Goal: Information Seeking & Learning: Check status

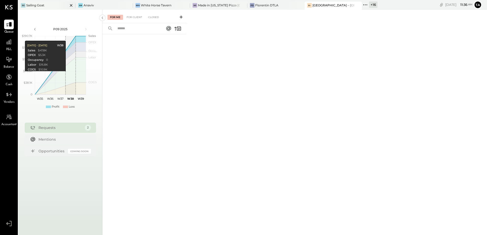
click at [42, 6] on div "Sailing Goat" at bounding box center [35, 5] width 18 height 4
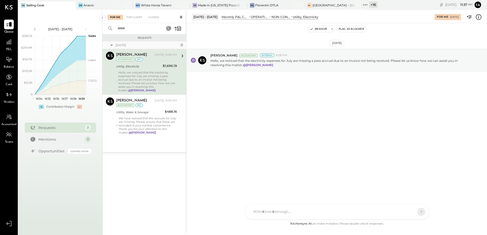
click at [146, 75] on div "Hello, we noticed that the electricity expenses for July are missing a pass acc…" at bounding box center [147, 81] width 59 height 21
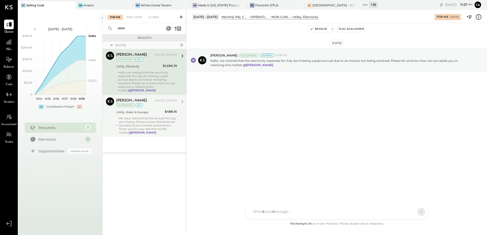
click at [151, 119] on div "We have noticed that the accruals for July are missing. Please ensure that thes…" at bounding box center [148, 126] width 58 height 18
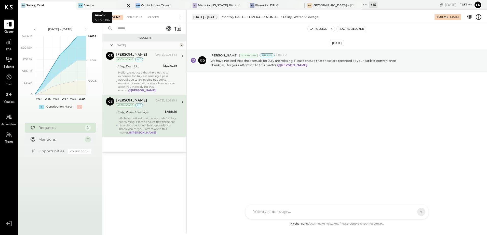
click at [105, 4] on div "An Anaviv" at bounding box center [101, 5] width 50 height 5
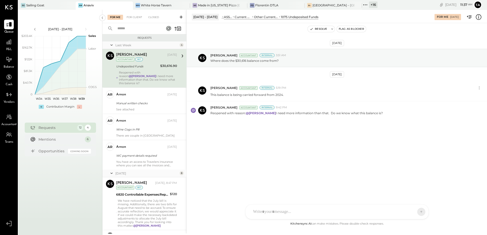
click at [128, 73] on div "Reopened with reason: @[PERSON_NAME] I need more information than that. Do we k…" at bounding box center [148, 78] width 58 height 14
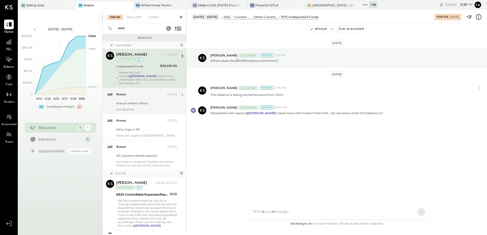
click at [144, 101] on div "Manual written checks" at bounding box center [145, 103] width 59 height 5
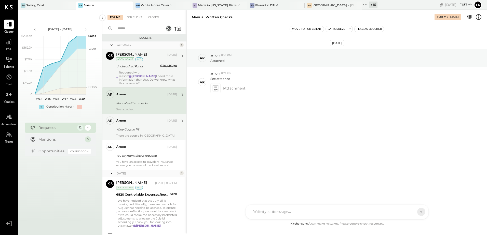
click at [139, 128] on div "Wine Cogs in P8" at bounding box center [145, 129] width 59 height 5
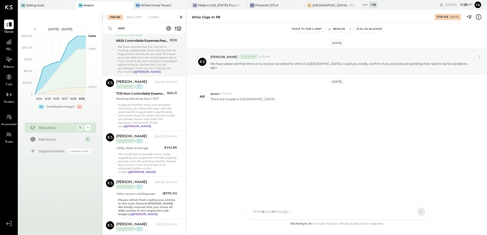
scroll to position [147, 0]
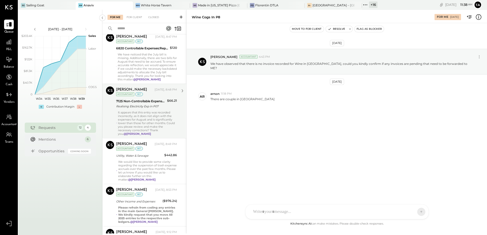
click at [140, 118] on div "It appears that this entry was recorded incorrectly, as it does not align with …" at bounding box center [147, 123] width 59 height 25
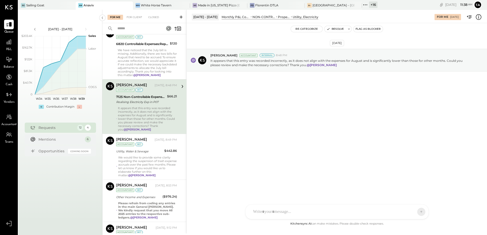
scroll to position [172, 0]
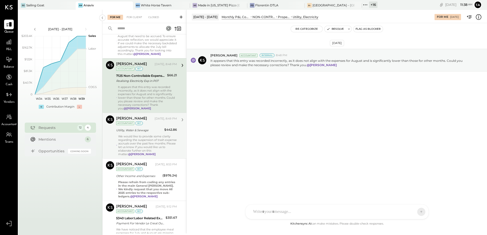
click at [145, 139] on p "We would like to provide some clarity regarding the suspension of trash expense…" at bounding box center [147, 145] width 59 height 21
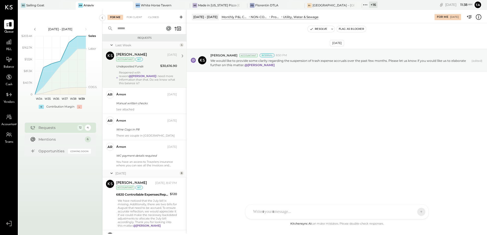
click at [135, 74] on div "Reopened with reason: @[PERSON_NAME] I need more information than that. Do we k…" at bounding box center [148, 78] width 58 height 14
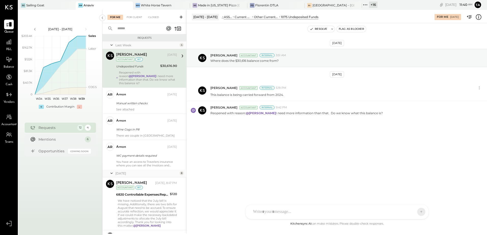
click at [252, 150] on div "[DATE] [PERSON_NAME] Accountant Internal 3:51 AM Where does the $30,616 balance…" at bounding box center [337, 97] width 300 height 122
click at [222, 6] on div "Made in [US_STATE] Pizza [GEOGRAPHIC_DATA]" at bounding box center [219, 5] width 42 height 4
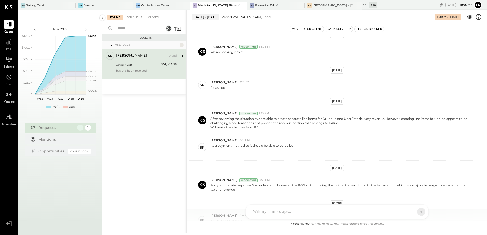
scroll to position [89, 0]
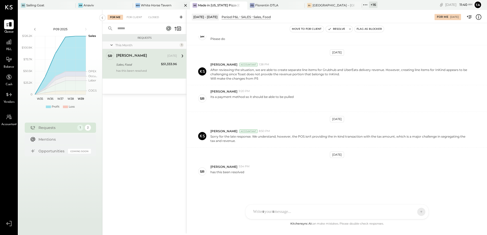
click at [155, 6] on div "White Horse Tavern" at bounding box center [156, 5] width 31 height 4
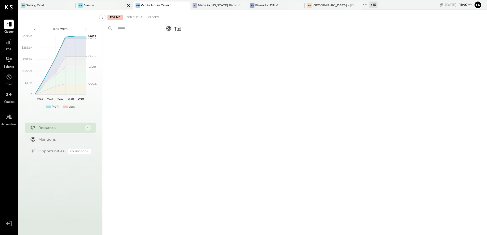
click at [94, 8] on div "An Anaviv" at bounding box center [104, 6] width 57 height 8
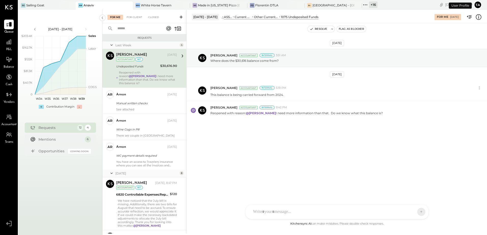
click at [139, 70] on div "[PERSON_NAME] [DATE] Accountant int Undeposited Funds $30,616.90 Reopened with …" at bounding box center [146, 68] width 61 height 33
click at [268, 140] on div "[DATE] [PERSON_NAME] Accountant Internal 3:51 AM Where does the $30,616 balance…" at bounding box center [337, 97] width 300 height 122
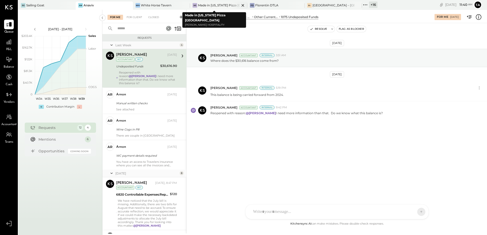
click at [202, 6] on div "Made in [US_STATE] Pizza [GEOGRAPHIC_DATA]" at bounding box center [219, 5] width 42 height 4
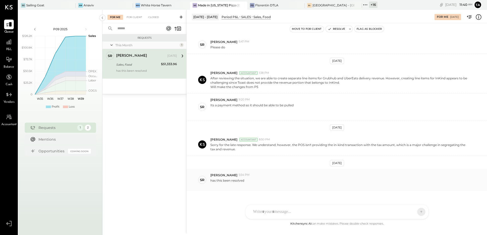
scroll to position [89, 0]
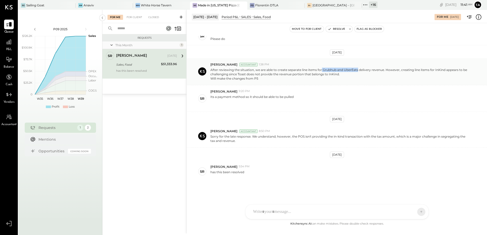
drag, startPoint x: 322, startPoint y: 69, endPoint x: 358, endPoint y: 71, distance: 36.0
click at [358, 71] on p "After reviewing the situation, we are able to create separate line items for Gr…" at bounding box center [339, 74] width 259 height 13
click at [292, 108] on div at bounding box center [251, 105] width 83 height 4
click at [145, 7] on div "White Horse Tavern" at bounding box center [156, 5] width 31 height 4
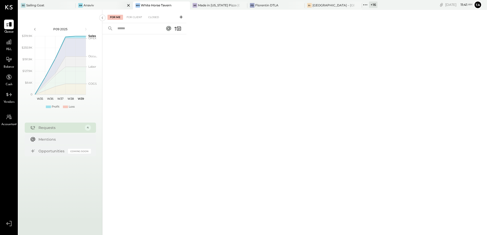
click at [95, 6] on div "An Anaviv" at bounding box center [101, 5] width 50 height 5
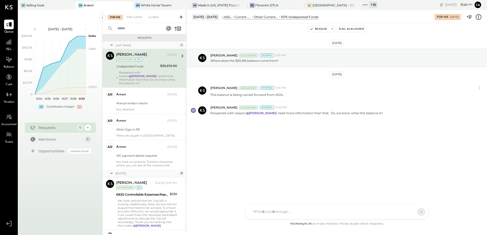
click at [143, 68] on div "Undeposited Funds" at bounding box center [137, 66] width 43 height 5
click at [289, 213] on div at bounding box center [337, 212] width 183 height 14
paste div
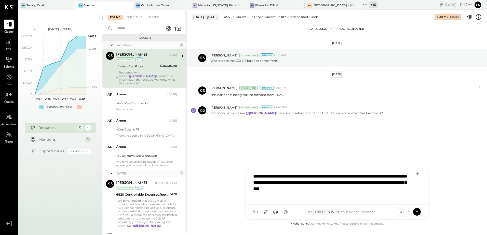
click at [270, 197] on div "**********" at bounding box center [337, 186] width 173 height 30
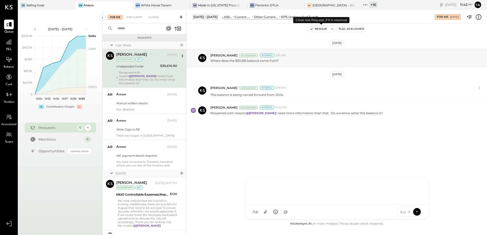
click at [332, 29] on icon at bounding box center [332, 29] width 4 height 4
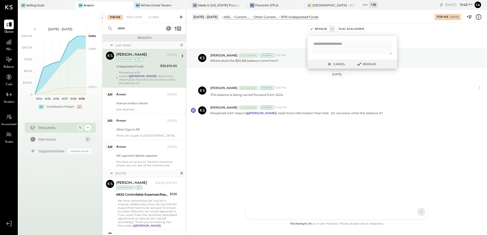
click at [330, 46] on textarea at bounding box center [352, 48] width 79 height 14
type textarea "**********"
click at [371, 64] on button "Resolve" at bounding box center [366, 64] width 23 height 6
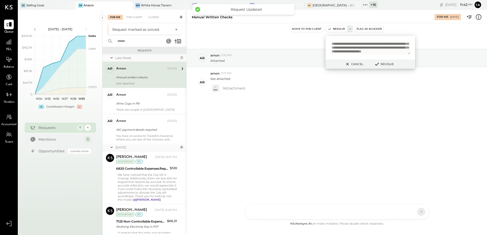
click at [354, 65] on button "Cancel" at bounding box center [354, 64] width 22 height 7
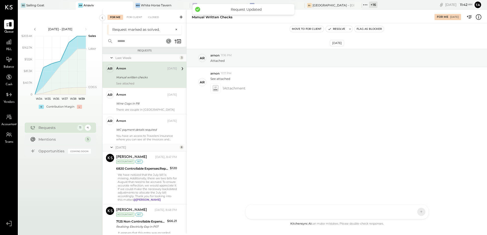
click at [272, 138] on div "[DATE] ar arnon 11:16 PM Attached ar arnon 11:17 PM See attached 1 Attachment" at bounding box center [337, 122] width 300 height 198
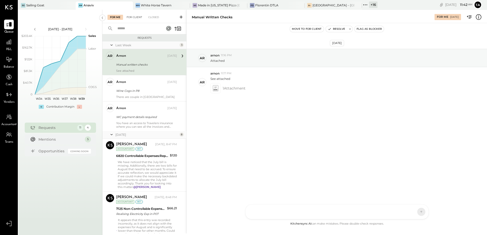
click at [136, 18] on div "For Client" at bounding box center [134, 17] width 21 height 5
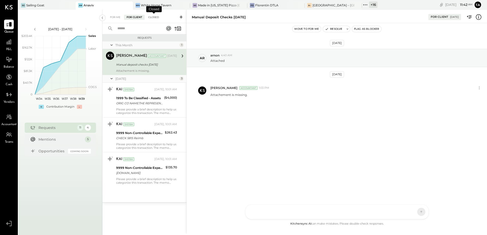
click at [152, 18] on div "Closed" at bounding box center [154, 17] width 16 height 5
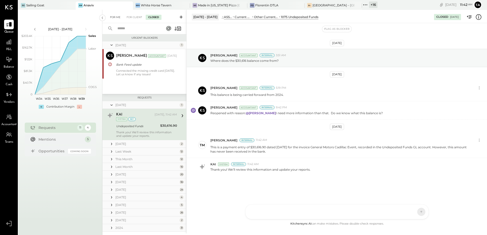
click at [114, 18] on div "For Me" at bounding box center [116, 17] width 16 height 5
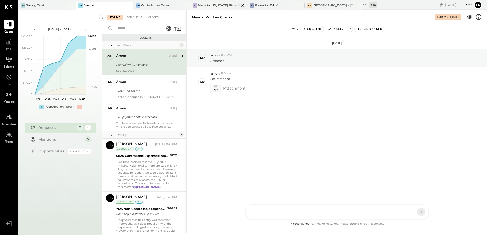
click at [201, 6] on div "Made in [US_STATE] Pizza [GEOGRAPHIC_DATA]" at bounding box center [219, 5] width 42 height 4
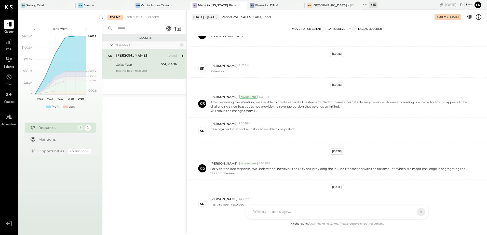
scroll to position [89, 0]
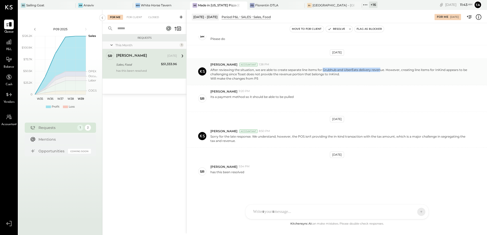
drag, startPoint x: 323, startPoint y: 70, endPoint x: 380, endPoint y: 71, distance: 56.3
click at [380, 71] on p "After reviewing the situation, we are able to create separate line items for Gr…" at bounding box center [339, 74] width 259 height 13
drag, startPoint x: 380, startPoint y: 71, endPoint x: 387, endPoint y: 78, distance: 10.5
click at [387, 78] on div "Will make the changes from P5" at bounding box center [339, 78] width 259 height 4
drag, startPoint x: 405, startPoint y: 71, endPoint x: 420, endPoint y: 72, distance: 14.6
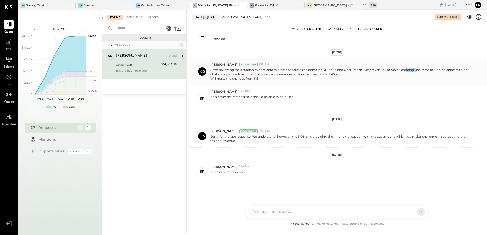
click at [420, 72] on p "After reviewing the situation, we are able to create separate line items for Gr…" at bounding box center [339, 74] width 259 height 13
drag, startPoint x: 420, startPoint y: 72, endPoint x: 433, endPoint y: 77, distance: 14.4
click at [433, 77] on div "Will make the changes from P5" at bounding box center [339, 78] width 259 height 4
click at [218, 75] on p "After reviewing the situation, we are able to create separate line items for Gr…" at bounding box center [339, 74] width 259 height 13
drag, startPoint x: 265, startPoint y: 75, endPoint x: 287, endPoint y: 76, distance: 21.5
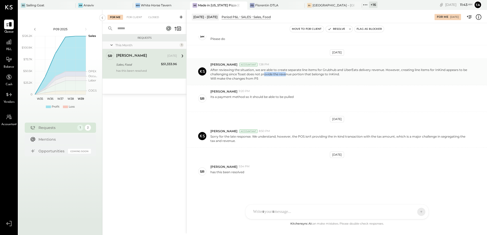
click at [287, 76] on p "After reviewing the situation, we are able to create separate line items for Gr…" at bounding box center [339, 74] width 259 height 13
drag, startPoint x: 287, startPoint y: 76, endPoint x: 335, endPoint y: 80, distance: 48.3
click at [335, 80] on div "Will make the changes from P5" at bounding box center [339, 78] width 259 height 4
drag, startPoint x: 299, startPoint y: 75, endPoint x: 327, endPoint y: 79, distance: 28.8
click at [327, 79] on p "After reviewing the situation, we are able to create separate line items for Gr…" at bounding box center [339, 74] width 259 height 13
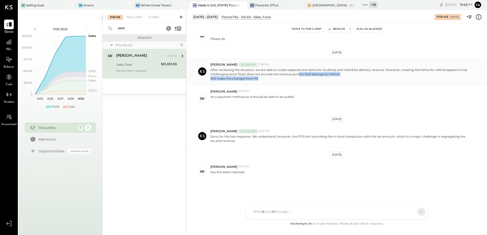
drag, startPoint x: 327, startPoint y: 79, endPoint x: 356, endPoint y: 84, distance: 29.4
click at [356, 84] on div "[PERSON_NAME] Accountant 1:38 PM After reviewing the situation, we are able to …" at bounding box center [337, 71] width 300 height 27
click at [238, 101] on div at bounding box center [251, 103] width 83 height 9
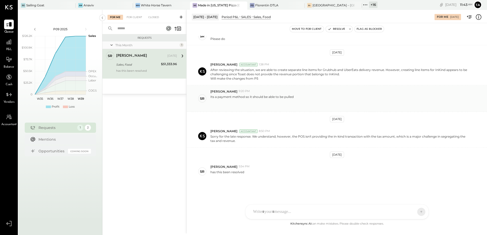
click at [236, 98] on p "Its a payment method so it should be able to be pulled" at bounding box center [251, 101] width 83 height 13
drag, startPoint x: 236, startPoint y: 98, endPoint x: 261, endPoint y: 105, distance: 25.8
click at [261, 105] on div at bounding box center [251, 105] width 83 height 4
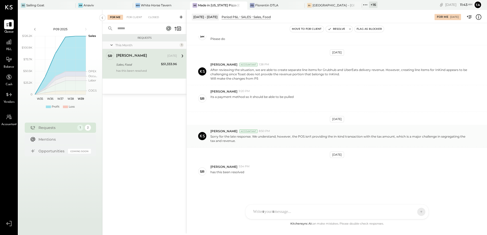
click at [258, 137] on p "Sorry for the late response. We understand; however, the POS isn't providing th…" at bounding box center [339, 139] width 259 height 9
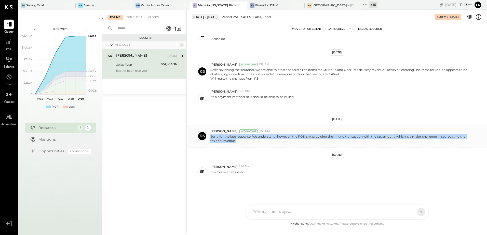
click at [258, 137] on p "Sorry for the late response. We understand; however, the POS isn't providing th…" at bounding box center [339, 139] width 259 height 9
drag, startPoint x: 258, startPoint y: 137, endPoint x: 260, endPoint y: 142, distance: 5.1
click at [260, 142] on p "Sorry for the late response. We understand; however, the POS isn't providing th…" at bounding box center [339, 139] width 259 height 9
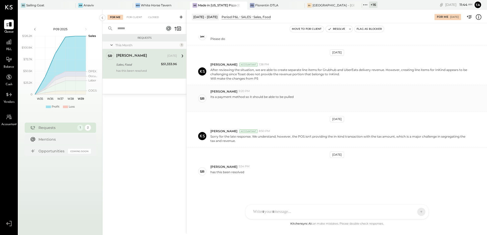
click at [259, 102] on div at bounding box center [251, 103] width 83 height 9
click at [260, 98] on p "Its a payment method so it should be able to be pulled" at bounding box center [251, 101] width 83 height 13
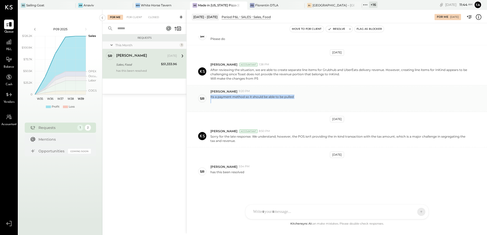
click at [260, 98] on p "Its a payment method so it should be able to be pulled" at bounding box center [251, 101] width 83 height 13
drag, startPoint x: 260, startPoint y: 98, endPoint x: 260, endPoint y: 102, distance: 4.9
click at [260, 102] on div at bounding box center [251, 103] width 83 height 9
click at [259, 98] on p "Its a payment method so it should be able to be pulled" at bounding box center [251, 101] width 83 height 13
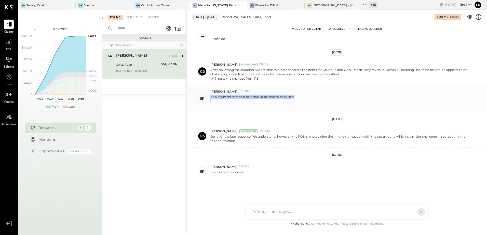
click at [259, 98] on p "Its a payment method so it should be able to be pulled" at bounding box center [251, 101] width 83 height 13
drag, startPoint x: 259, startPoint y: 98, endPoint x: 260, endPoint y: 103, distance: 5.1
click at [260, 103] on div at bounding box center [251, 105] width 83 height 4
click at [226, 175] on div at bounding box center [227, 177] width 34 height 4
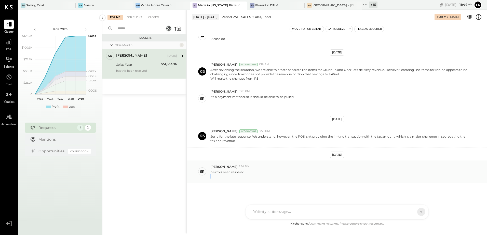
click at [226, 175] on div at bounding box center [227, 177] width 34 height 4
click at [232, 172] on p "has this been resolved" at bounding box center [227, 174] width 34 height 9
drag, startPoint x: 232, startPoint y: 172, endPoint x: 260, endPoint y: 175, distance: 28.1
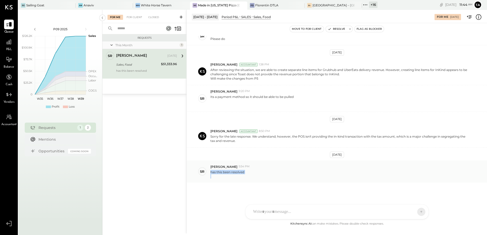
click at [259, 174] on div "has this been resolved" at bounding box center [346, 174] width 273 height 10
